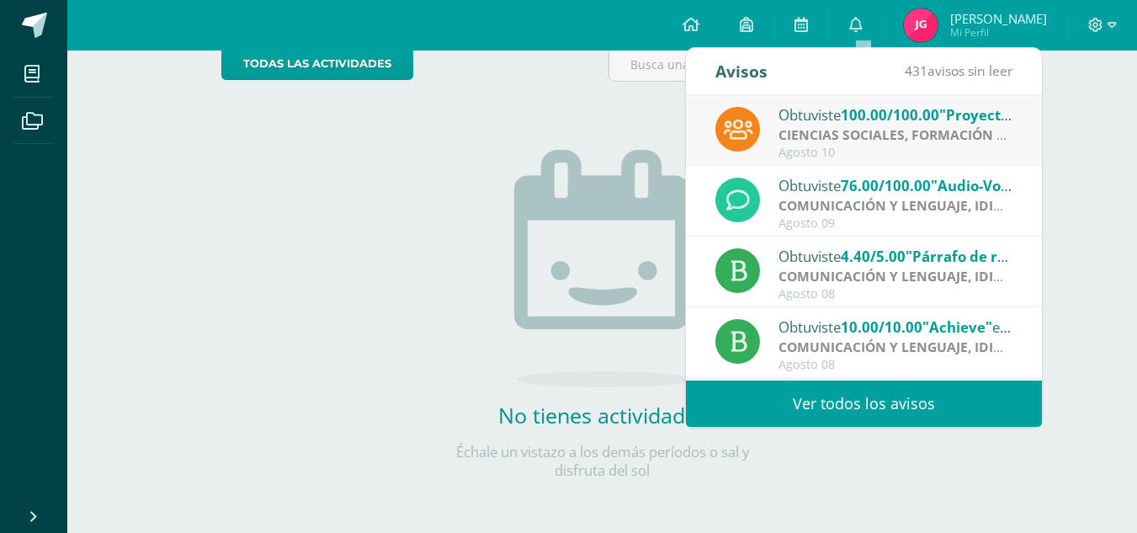
click at [1058, 199] on div "Actividades recientes y próximas Tablero Pendientes de entrega Entregadas todas…" at bounding box center [602, 215] width 1070 height 636
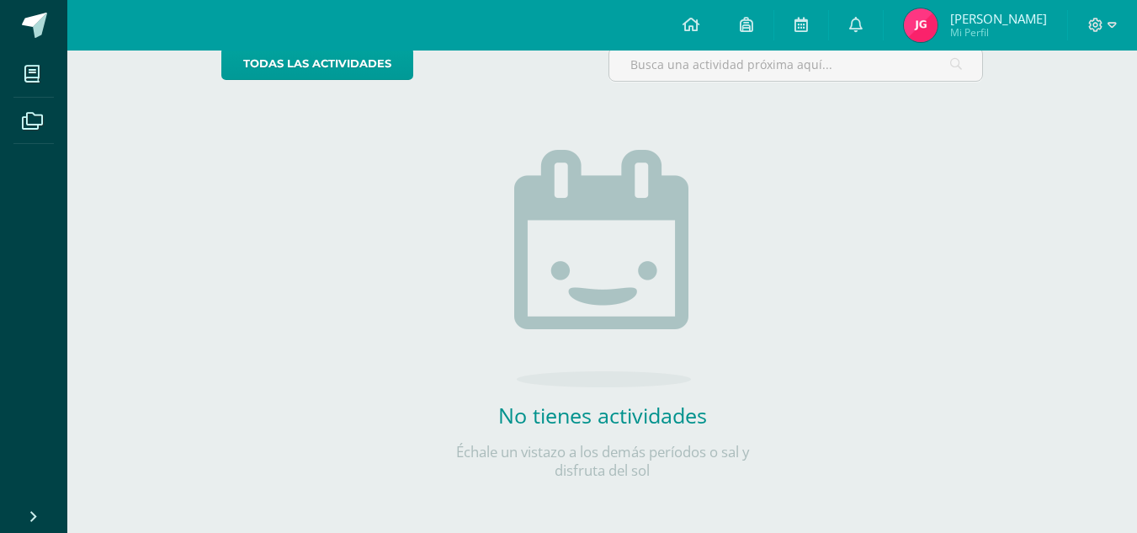
click at [927, 29] on img at bounding box center [921, 25] width 34 height 34
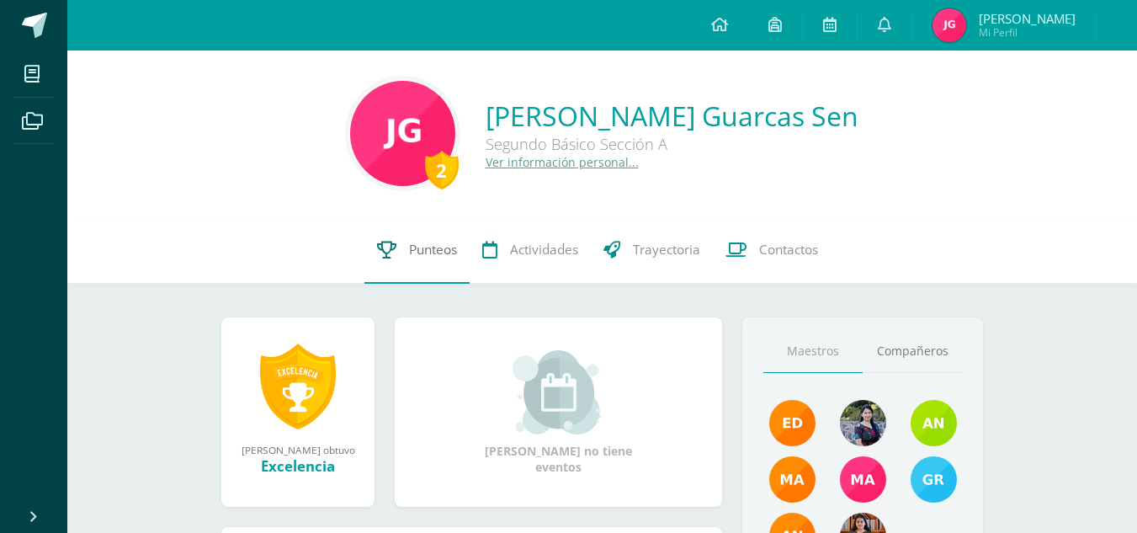
click at [448, 251] on span "Punteos" at bounding box center [433, 250] width 48 height 18
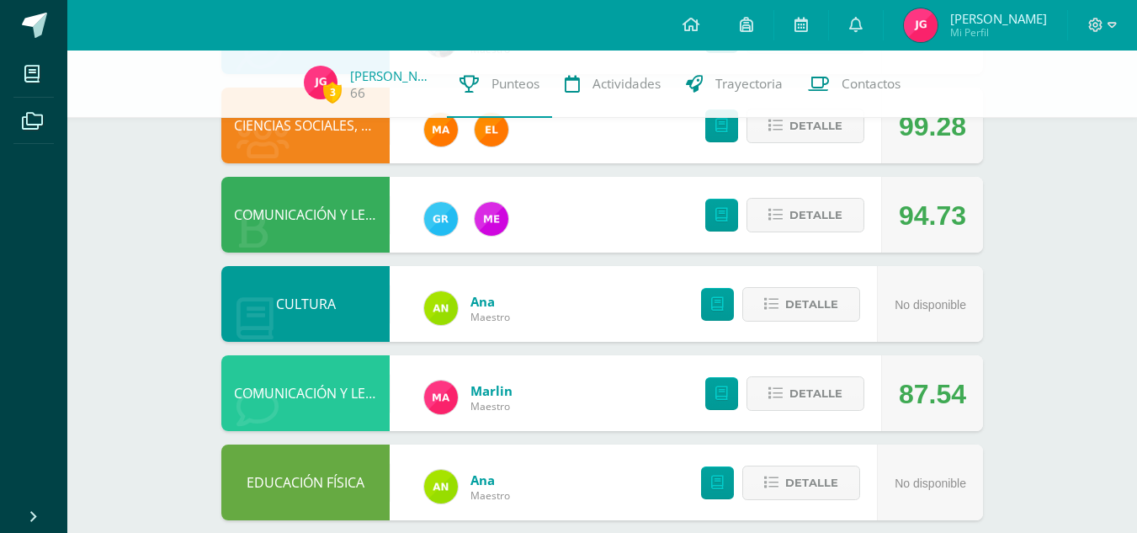
scroll to position [627, 0]
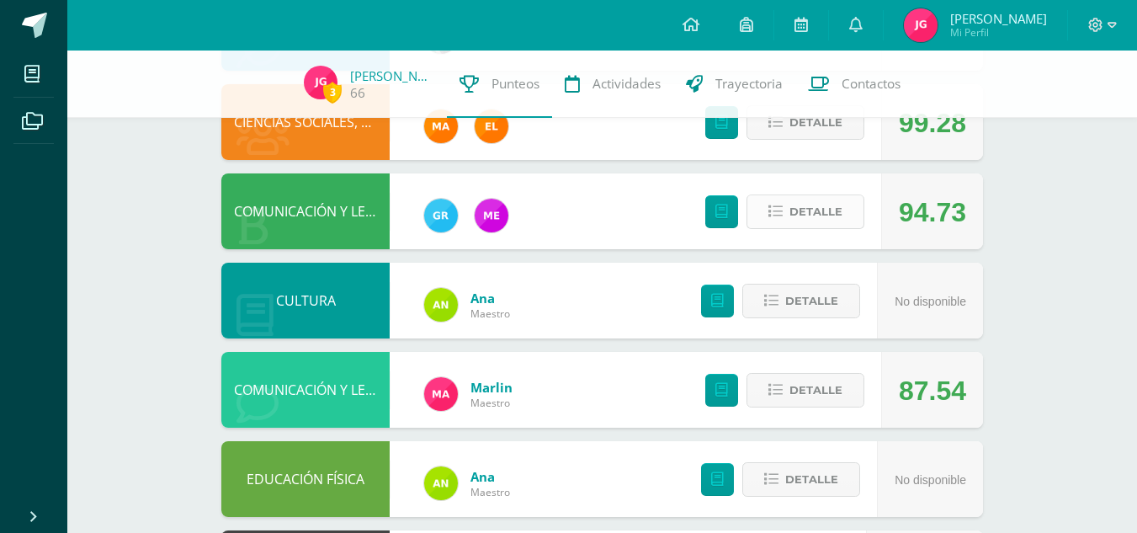
click at [777, 209] on icon at bounding box center [775, 212] width 14 height 14
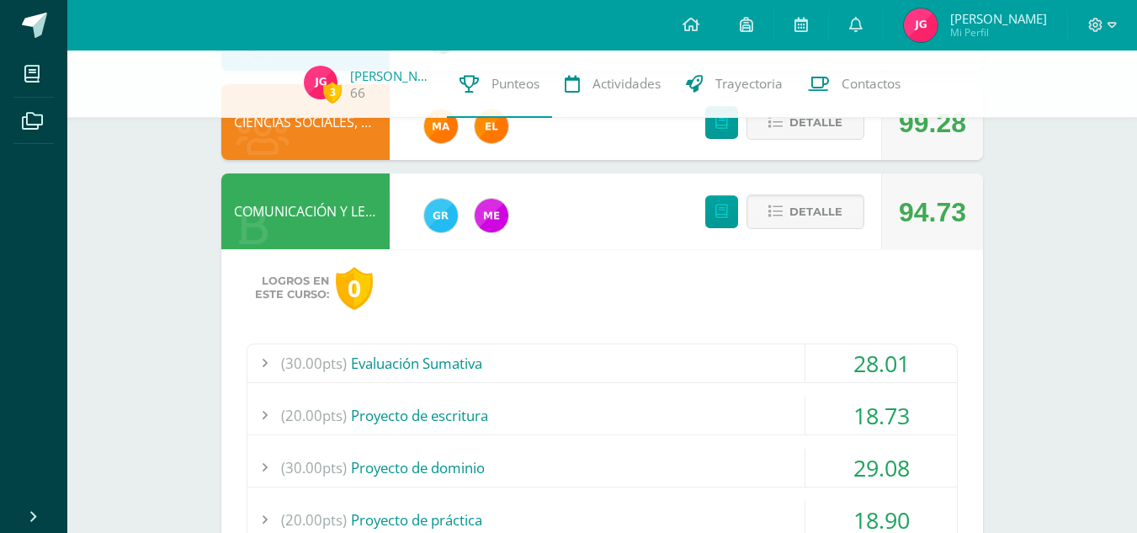
scroll to position [689, 0]
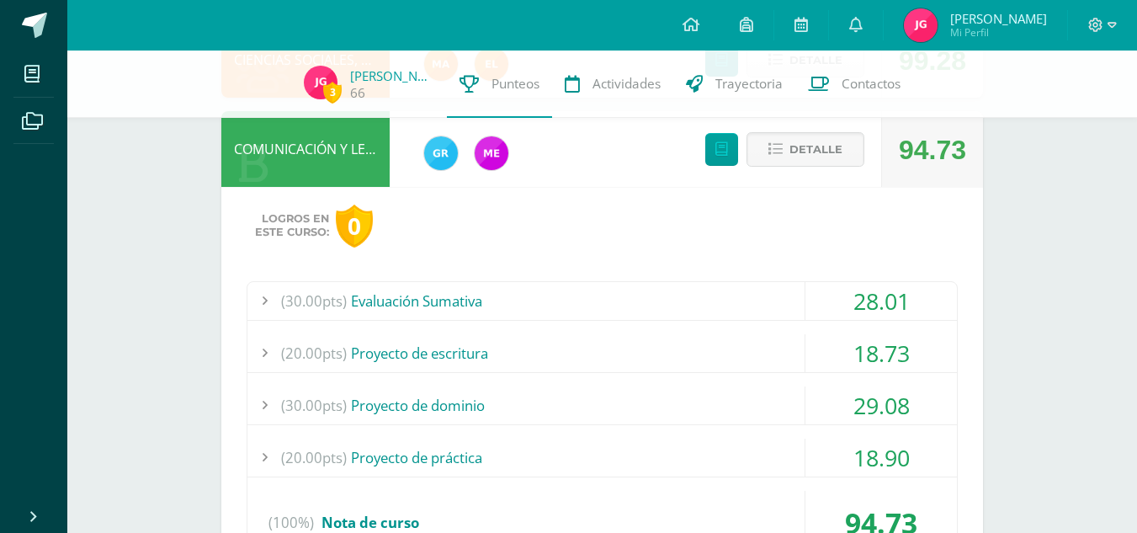
click at [485, 300] on div "(30.00pts) Evaluación Sumativa" at bounding box center [602, 301] width 710 height 38
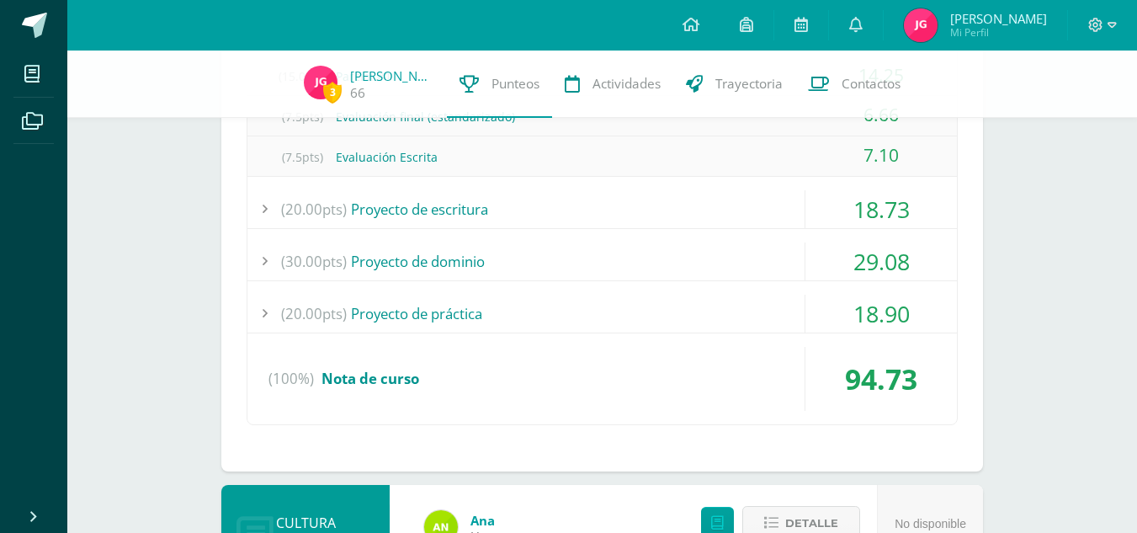
scroll to position [724, 0]
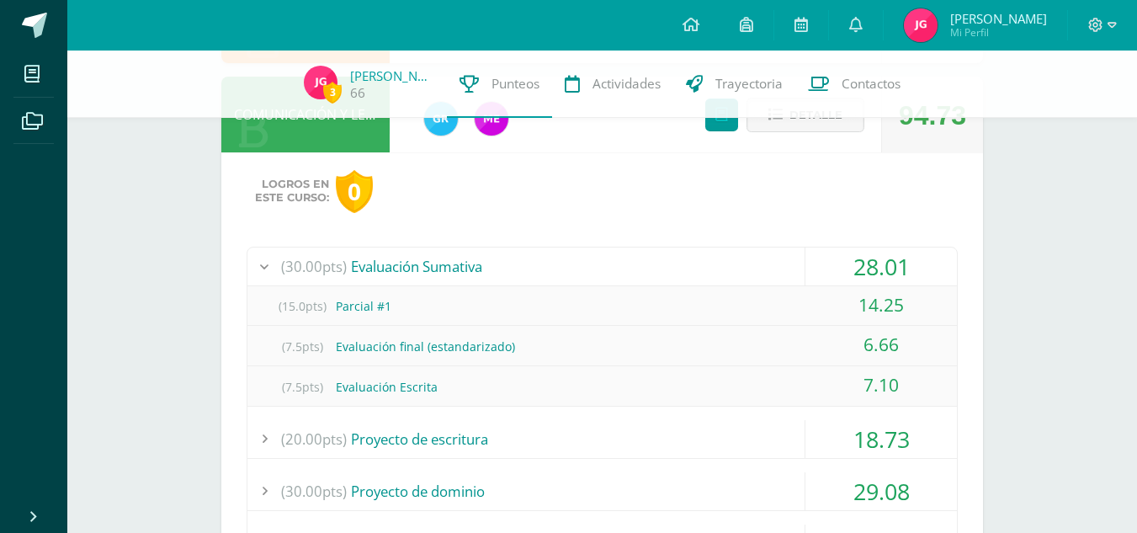
click at [434, 449] on div "(20.00pts) Proyecto de escritura" at bounding box center [602, 439] width 710 height 38
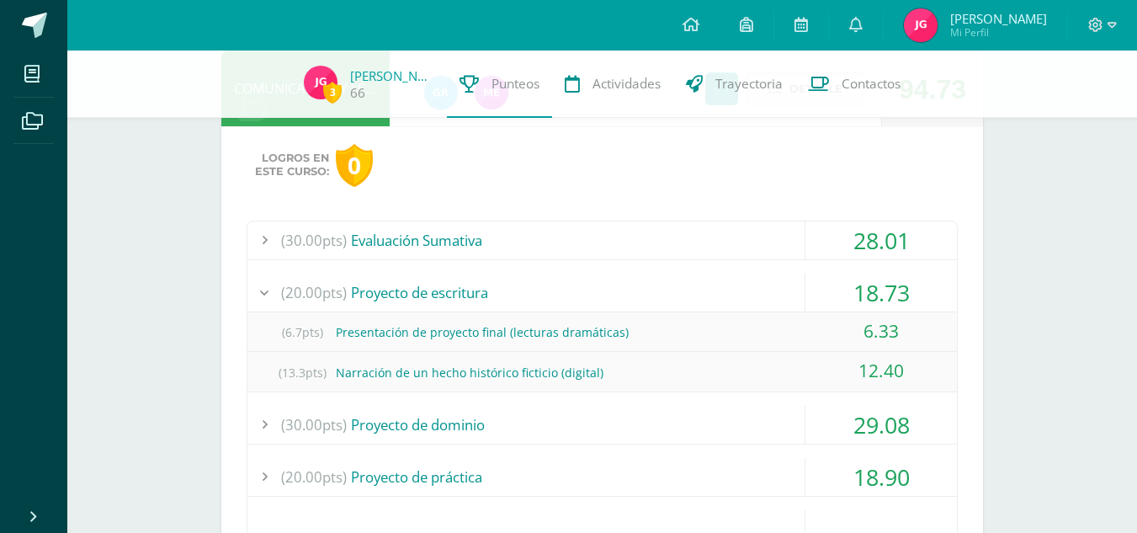
scroll to position [751, 0]
click at [431, 426] on div "(30.00pts) Proyecto de dominio" at bounding box center [602, 424] width 710 height 38
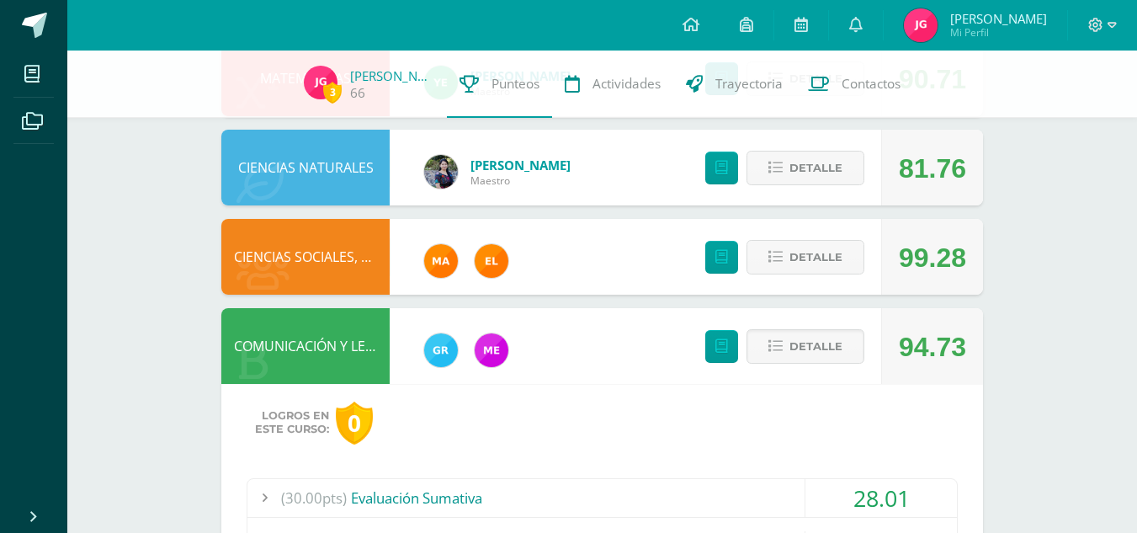
scroll to position [493, 0]
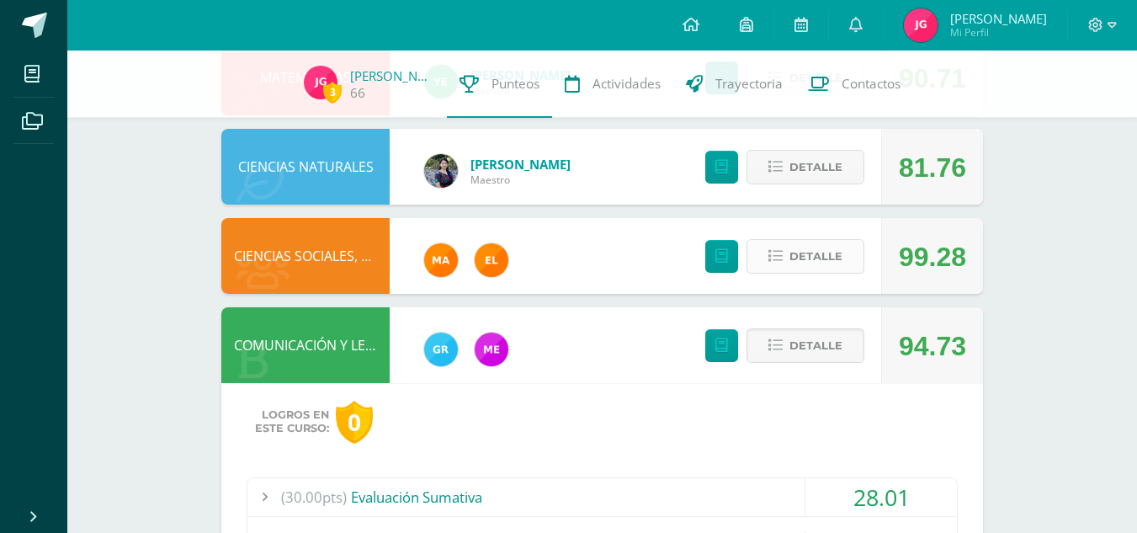
click at [790, 252] on button "Detalle" at bounding box center [806, 256] width 118 height 35
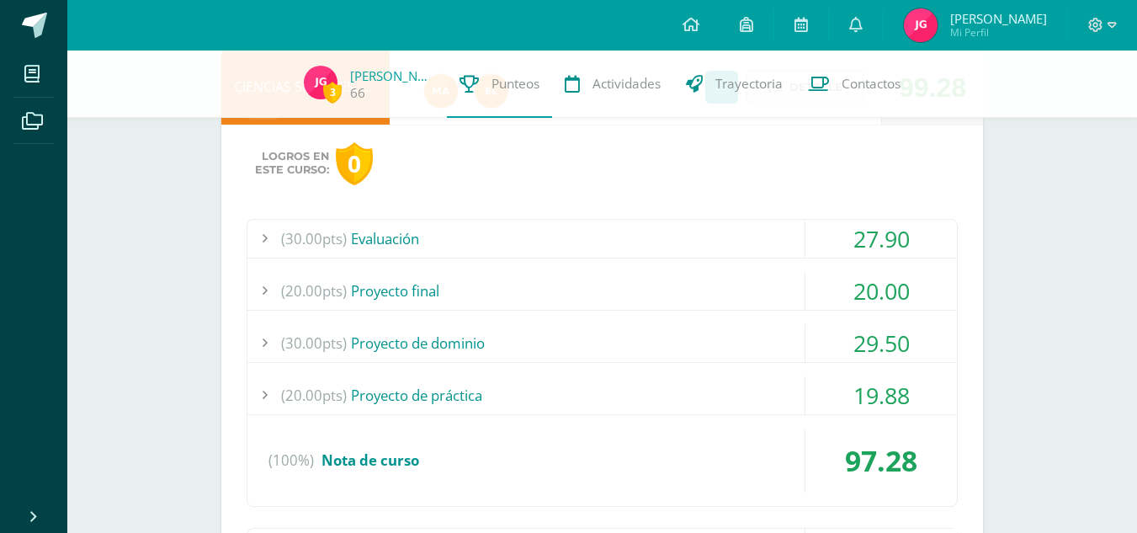
scroll to position [661, 0]
click at [402, 297] on div "(20.00pts) Proyecto final" at bounding box center [602, 293] width 710 height 38
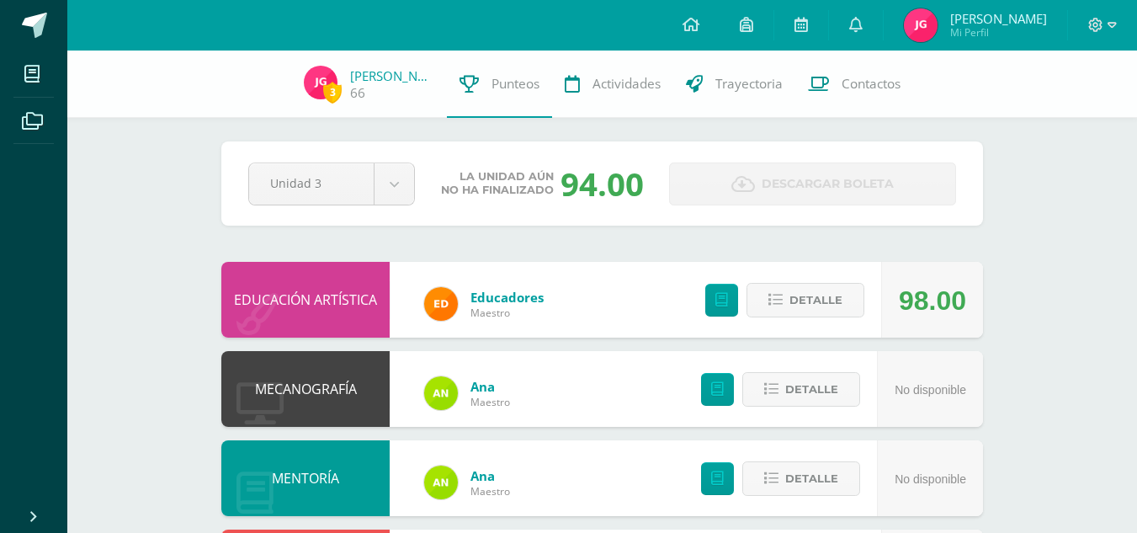
scroll to position [0, 0]
